Goal: Information Seeking & Learning: Learn about a topic

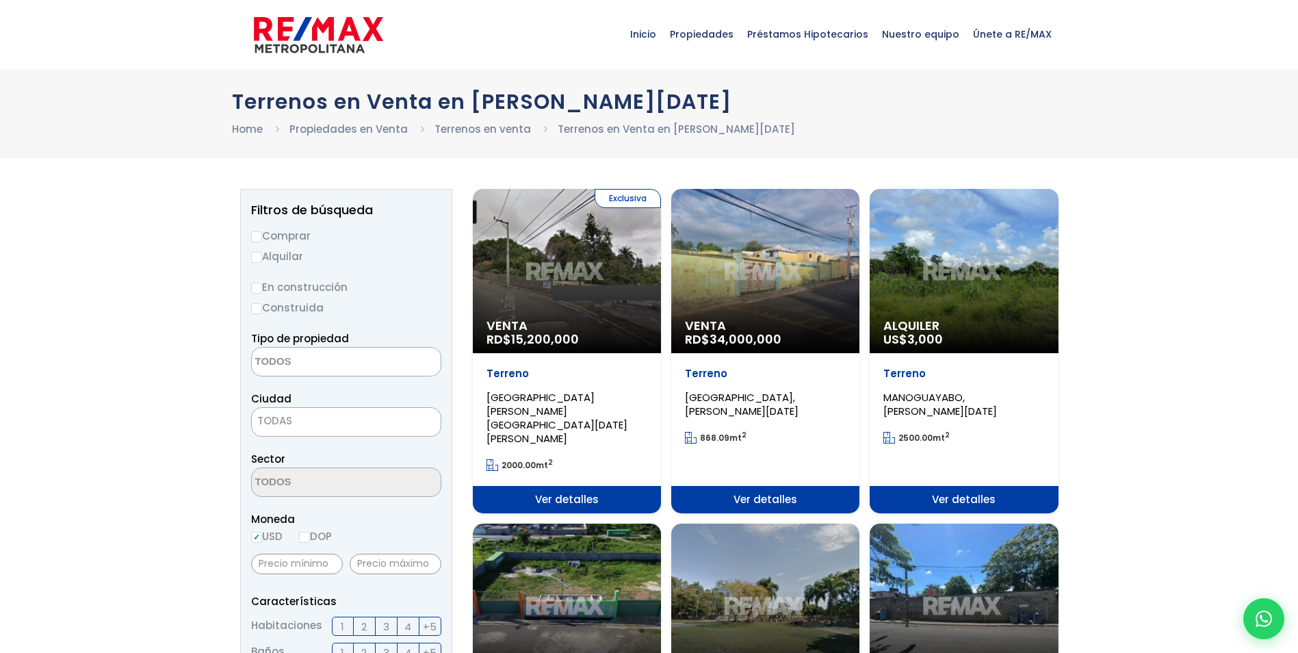
select select
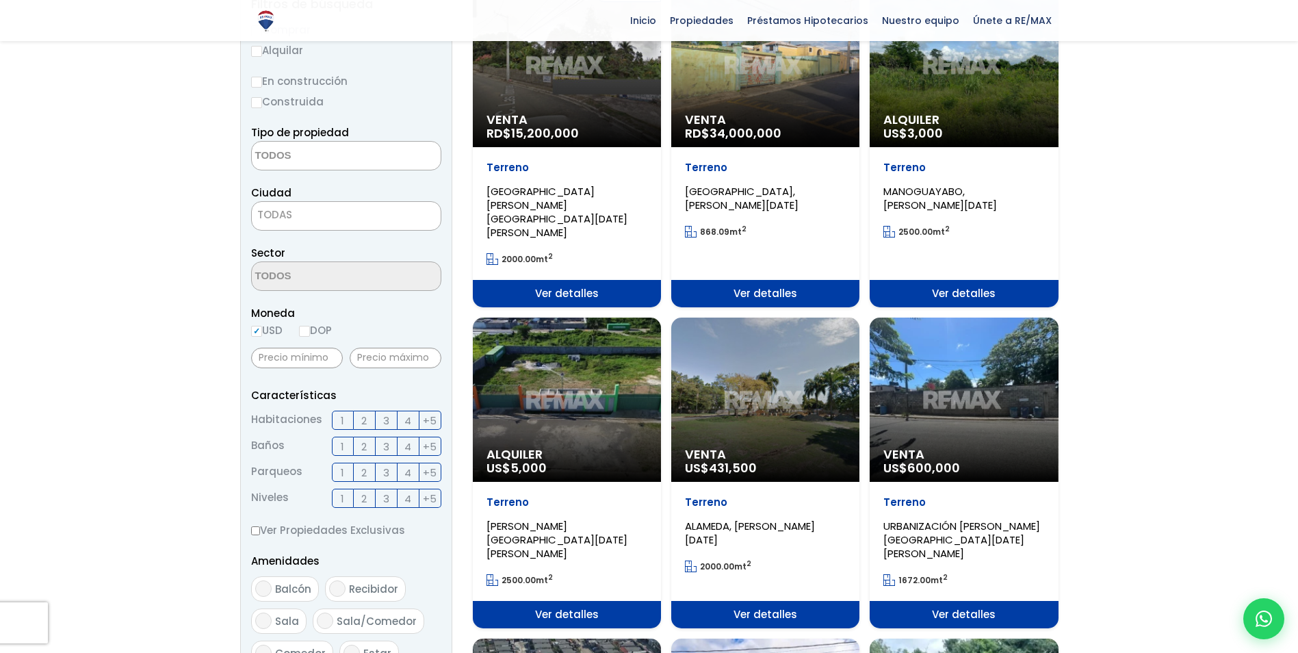
scroll to position [274, 0]
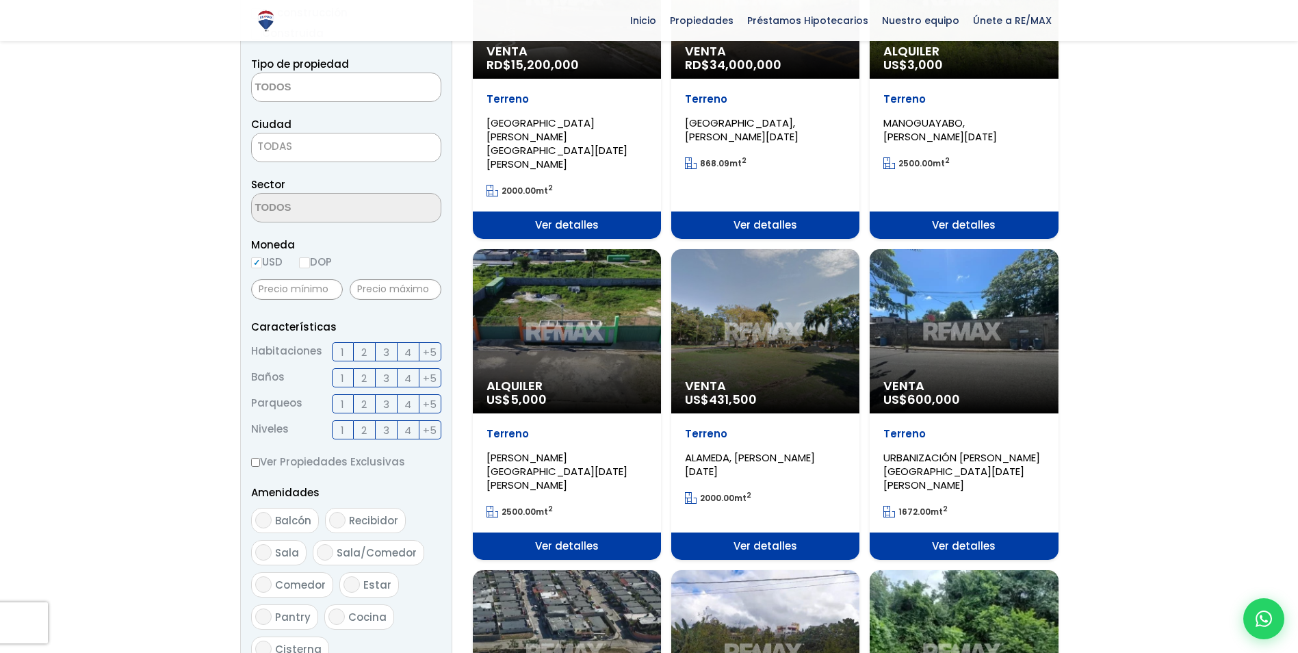
click at [553, 330] on div "Alquiler US$ 5,000" at bounding box center [567, 331] width 188 height 164
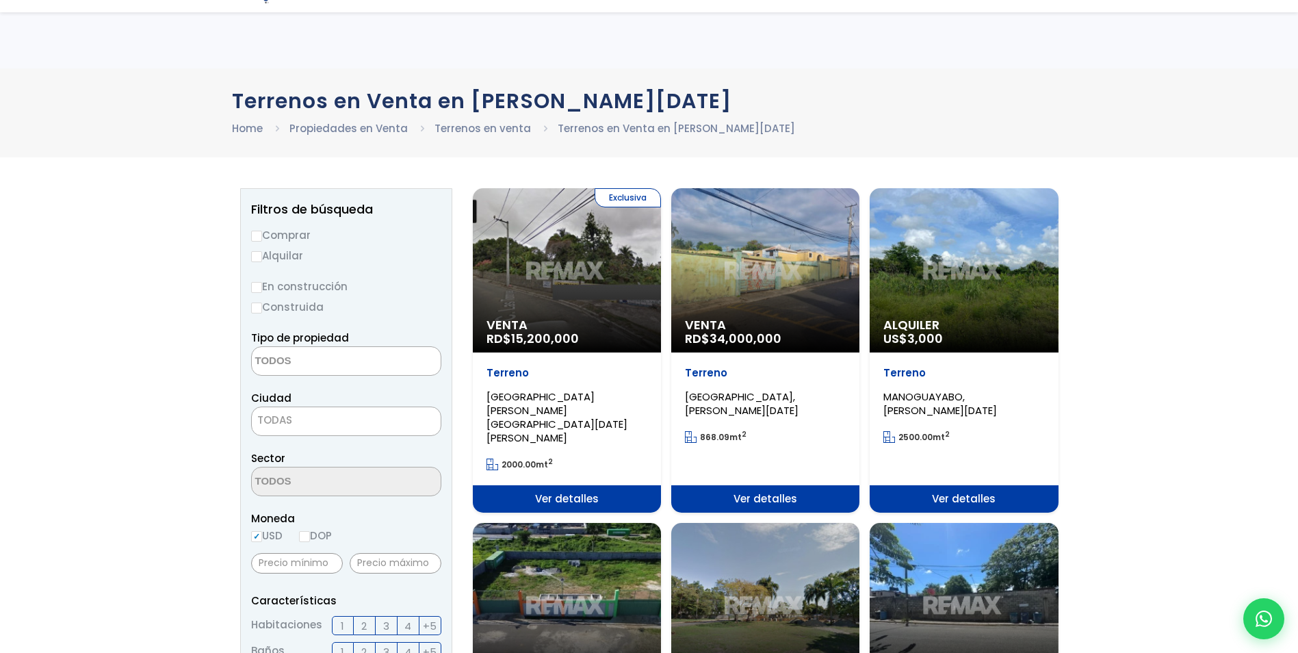
select select
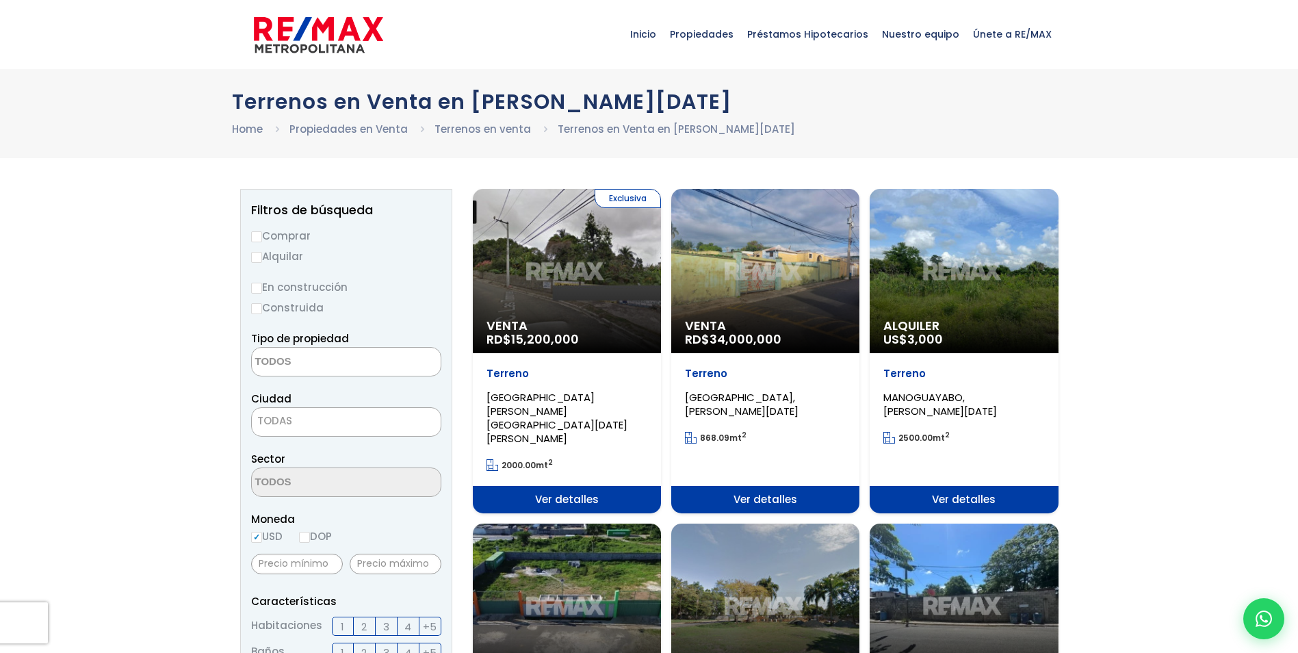
select select
